Goal: Task Accomplishment & Management: Use online tool/utility

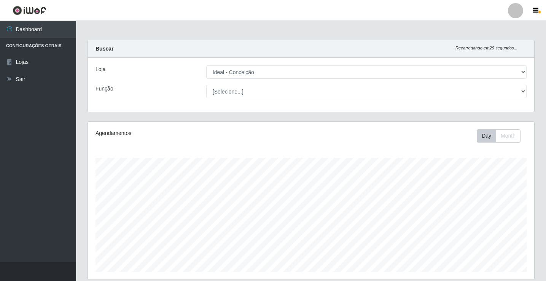
select select "231"
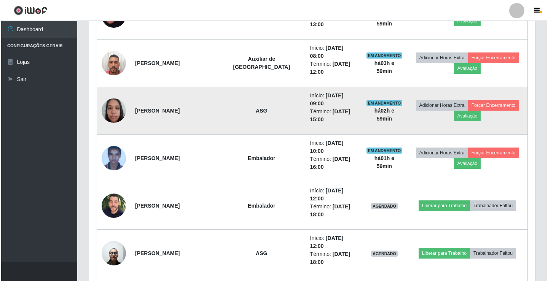
scroll to position [355, 0]
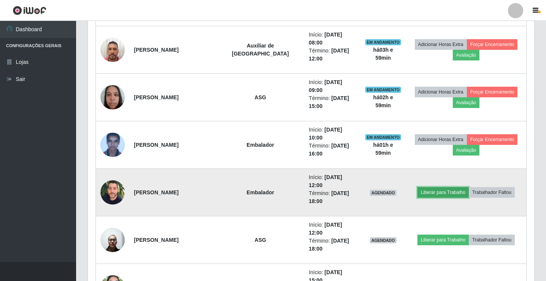
click at [432, 187] on button "Liberar para Trabalho" at bounding box center [442, 192] width 51 height 11
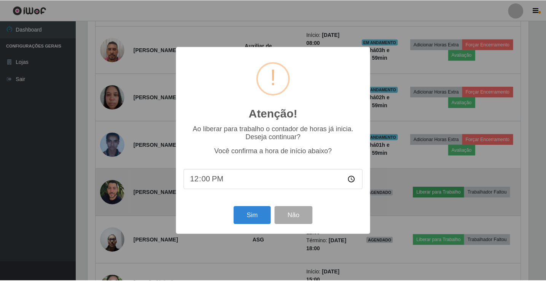
scroll to position [158, 443]
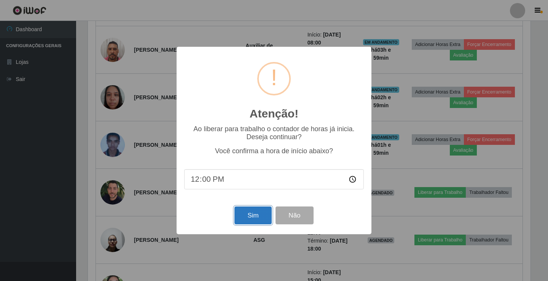
click at [246, 217] on button "Sim" at bounding box center [252, 216] width 37 height 18
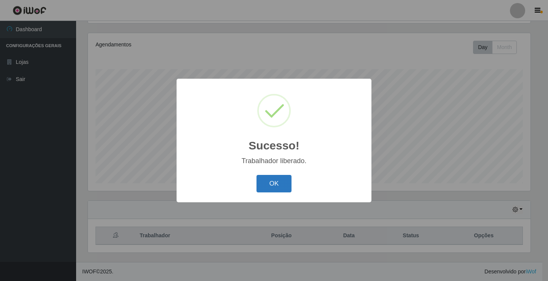
click at [284, 187] on button "OK" at bounding box center [273, 184] width 35 height 18
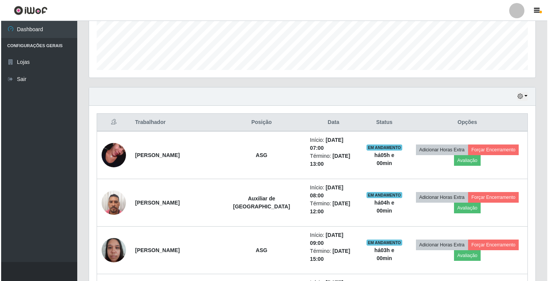
scroll to position [203, 0]
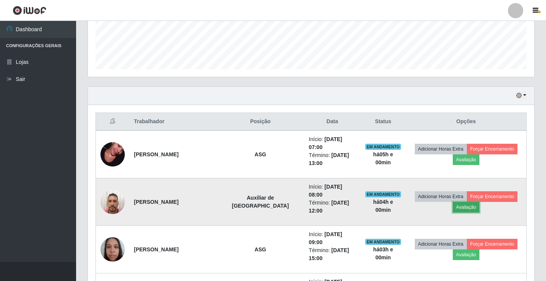
click at [464, 202] on button "Avaliação" at bounding box center [466, 207] width 27 height 11
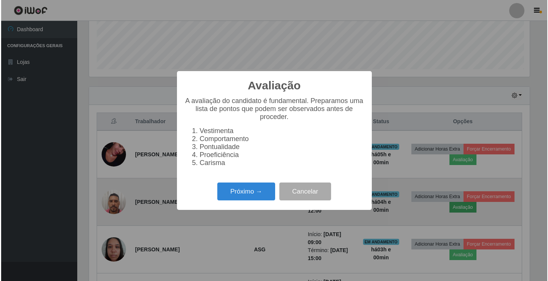
scroll to position [158, 443]
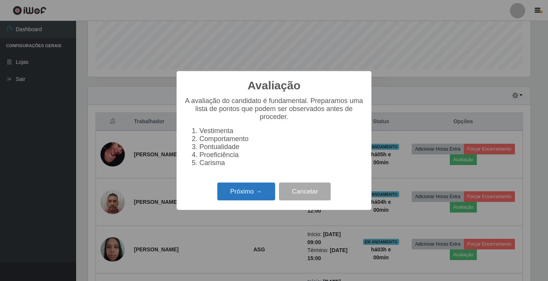
click at [264, 199] on button "Próximo →" at bounding box center [246, 192] width 58 height 18
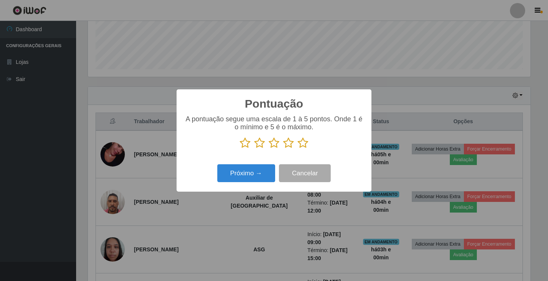
scroll to position [380385, 380100]
click at [289, 145] on icon at bounding box center [288, 142] width 11 height 11
click at [283, 149] on input "radio" at bounding box center [283, 149] width 0 height 0
click at [267, 167] on button "Próximo →" at bounding box center [246, 173] width 58 height 18
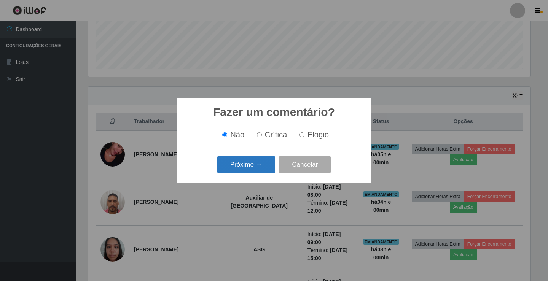
click at [268, 167] on button "Próximo →" at bounding box center [246, 165] width 58 height 18
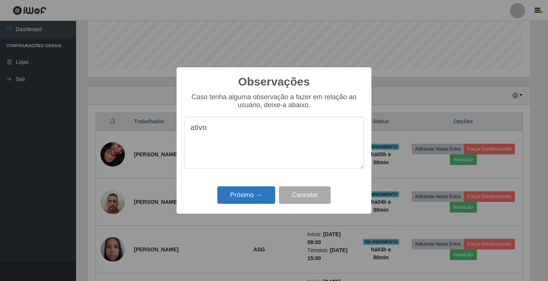
type textarea "ativo"
click at [260, 197] on button "Próximo →" at bounding box center [246, 195] width 58 height 18
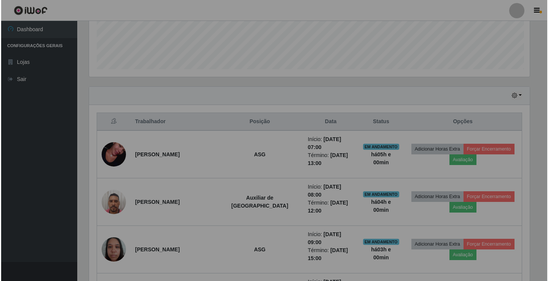
scroll to position [158, 446]
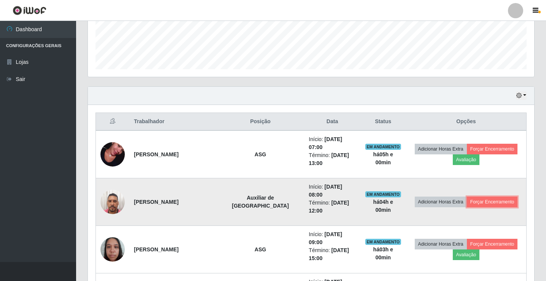
click at [468, 197] on button "Forçar Encerramento" at bounding box center [492, 202] width 51 height 11
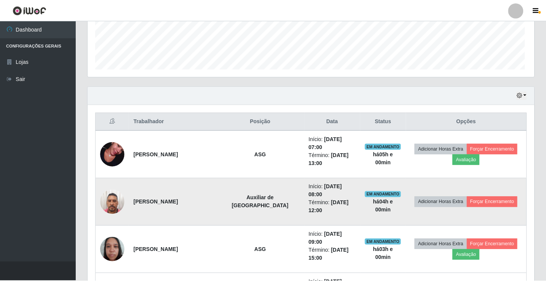
scroll to position [158, 443]
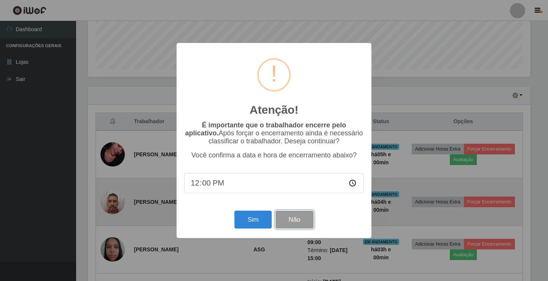
click at [286, 220] on button "Não" at bounding box center [295, 220] width 38 height 18
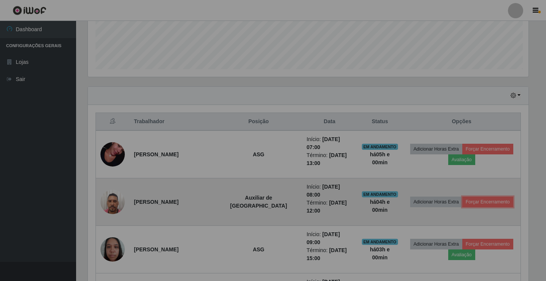
scroll to position [158, 446]
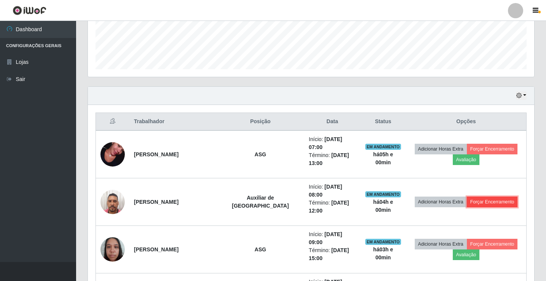
click at [490, 197] on button "Forçar Encerramento" at bounding box center [492, 202] width 51 height 11
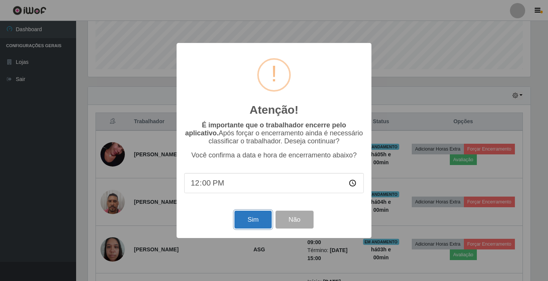
click at [248, 219] on button "Sim" at bounding box center [252, 220] width 37 height 18
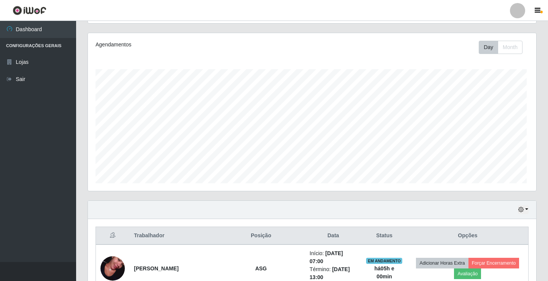
scroll to position [0, 0]
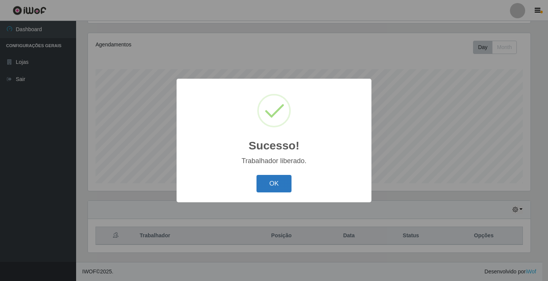
click at [280, 183] on button "OK" at bounding box center [273, 184] width 35 height 18
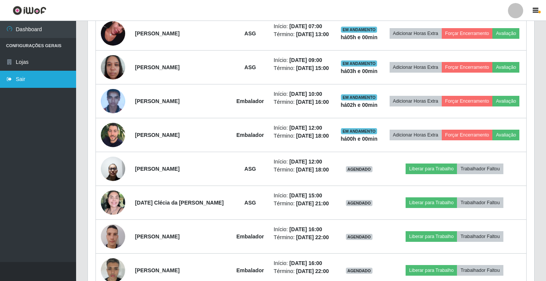
click at [33, 80] on link "Sair" at bounding box center [38, 79] width 76 height 17
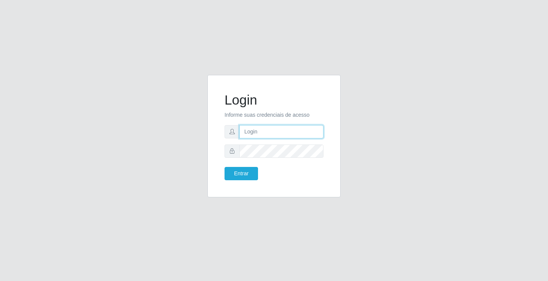
click at [263, 133] on input "text" at bounding box center [281, 131] width 84 height 13
type input "zivaneide@ideal"
click at [225, 167] on button "Entrar" at bounding box center [241, 173] width 33 height 13
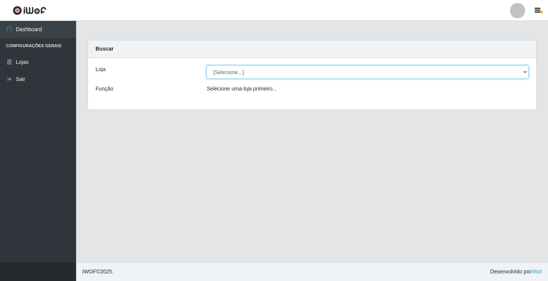
click at [526, 71] on select "[Selecione...] Ideal - Conceição" at bounding box center [368, 71] width 322 height 13
select select "231"
click at [207, 65] on select "[Selecione...] Ideal - Conceição" at bounding box center [368, 71] width 322 height 13
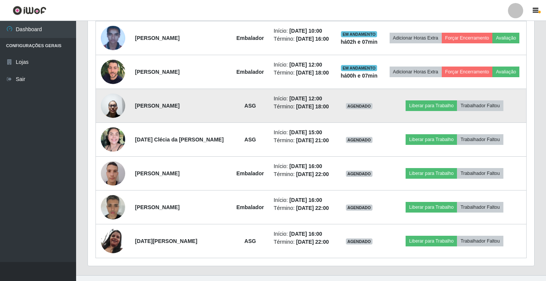
scroll to position [381, 0]
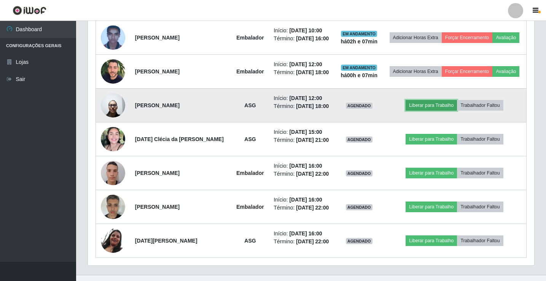
click at [429, 103] on button "Liberar para Trabalho" at bounding box center [431, 105] width 51 height 11
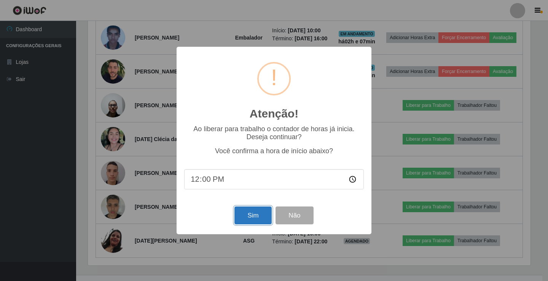
click at [250, 215] on button "Sim" at bounding box center [252, 216] width 37 height 18
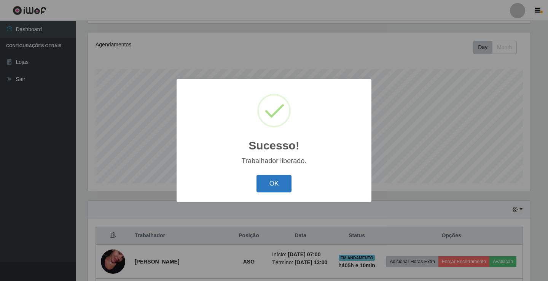
click at [276, 191] on button "OK" at bounding box center [273, 184] width 35 height 18
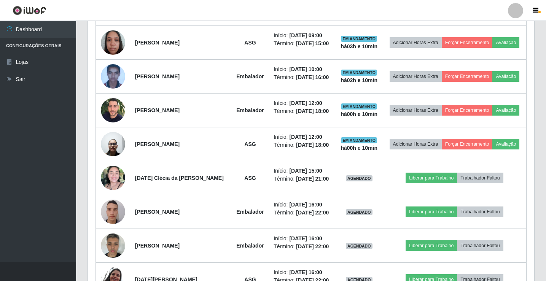
scroll to position [355, 0]
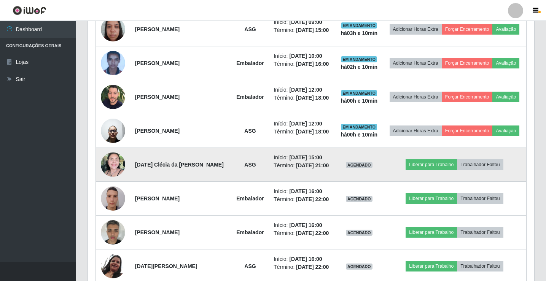
click at [111, 164] on img at bounding box center [113, 165] width 24 height 24
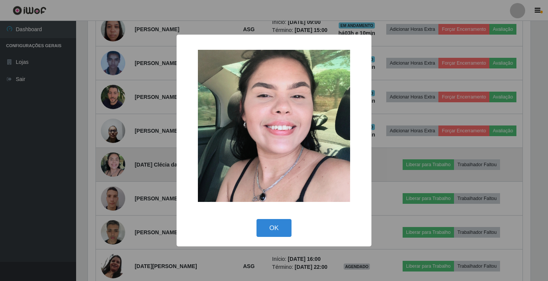
click at [111, 164] on div "× OK Cancel" at bounding box center [274, 140] width 548 height 281
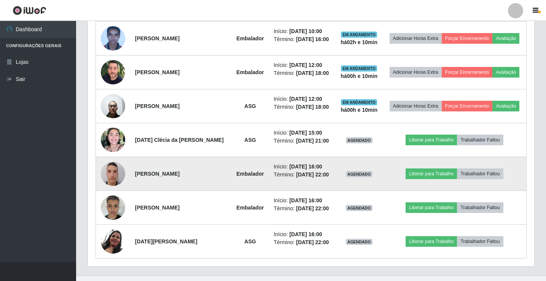
scroll to position [393, 0]
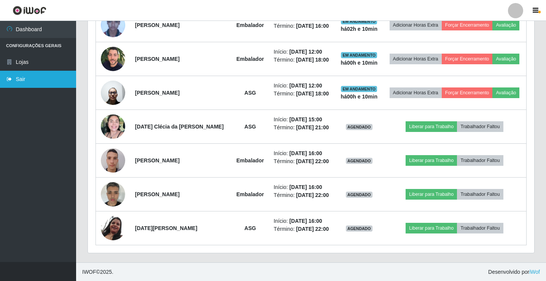
click at [52, 77] on link "Sair" at bounding box center [38, 79] width 76 height 17
